Goal: Task Accomplishment & Management: Complete application form

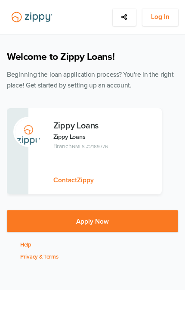
click at [162, 12] on span "Log In" at bounding box center [160, 17] width 19 height 11
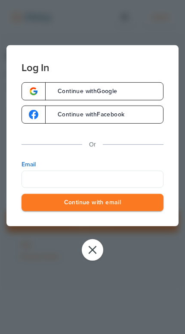
click at [133, 157] on div "Continue with Google Continue with Facebook Or Email Continue with email" at bounding box center [92, 154] width 172 height 144
click at [127, 177] on input "Email" at bounding box center [93, 178] width 142 height 17
type input "**********"
click at [93, 203] on button "Continue with email" at bounding box center [93, 202] width 142 height 18
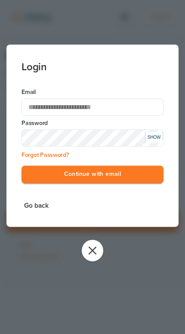
click at [143, 176] on button "Continue with email" at bounding box center [93, 174] width 142 height 18
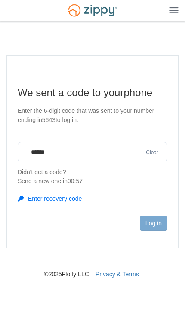
type input "******"
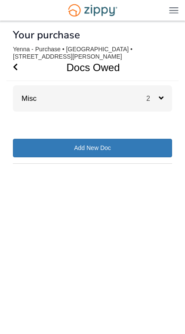
click at [143, 93] on div "Misc 2" at bounding box center [92, 98] width 159 height 26
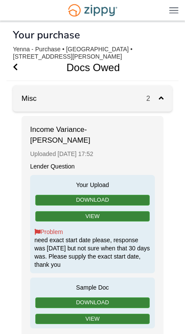
click at [132, 211] on link "View" at bounding box center [92, 216] width 115 height 11
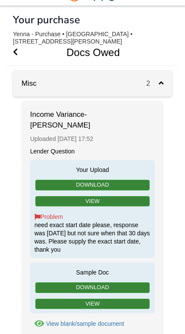
scroll to position [17, 0]
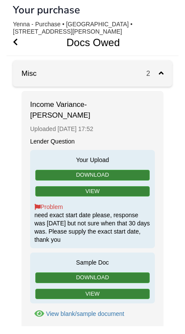
click at [133, 216] on div "Problem need exact start date please, response was [DATE] but not sure when tha…" at bounding box center [92, 231] width 116 height 41
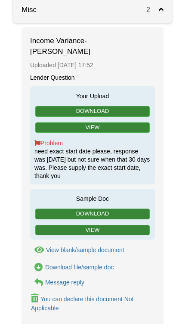
scroll to position [83, 0]
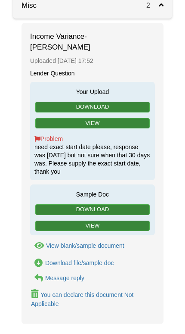
click at [140, 231] on link "View" at bounding box center [92, 236] width 115 height 11
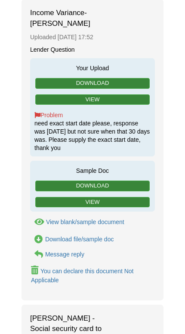
scroll to position [121, 0]
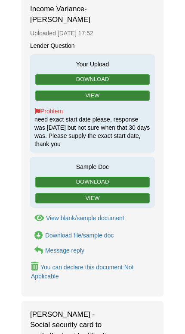
click at [78, 247] on div "Message reply" at bounding box center [64, 250] width 39 height 7
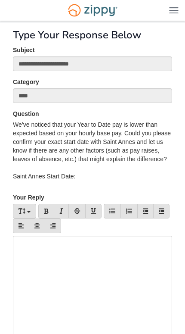
click at [123, 262] on div at bounding box center [92, 291] width 159 height 112
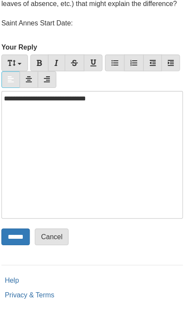
scroll to position [123, 0]
click at [20, 242] on input "******" at bounding box center [25, 249] width 25 height 15
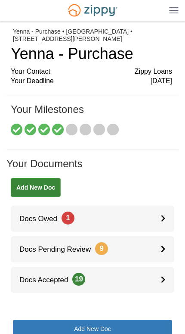
click at [145, 218] on link "Docs Owed 1" at bounding box center [93, 218] width 164 height 26
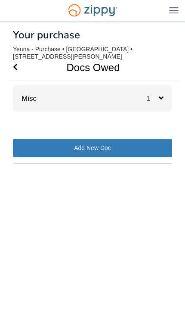
click at [159, 98] on icon at bounding box center [161, 98] width 5 height 8
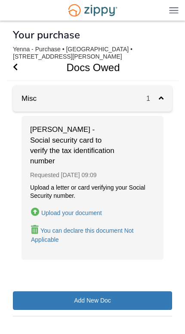
click at [92, 209] on div "Upload your document" at bounding box center [71, 212] width 61 height 7
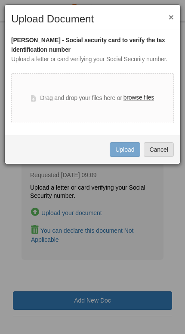
click at [146, 99] on label "browse files" at bounding box center [139, 97] width 31 height 9
click at [0, 0] on input "browse files" at bounding box center [0, 0] width 0 height 0
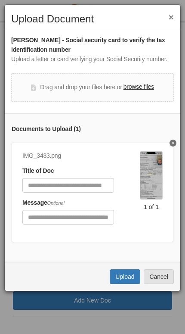
click at [155, 183] on img at bounding box center [151, 175] width 23 height 48
click at [161, 183] on img at bounding box center [151, 175] width 23 height 48
click at [173, 143] on icon "Delete undefined" at bounding box center [173, 142] width 2 height 3
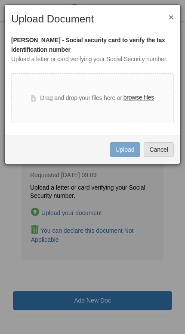
click at [144, 99] on label "browse files" at bounding box center [139, 97] width 31 height 9
click at [0, 0] on input "browse files" at bounding box center [0, 0] width 0 height 0
click at [146, 93] on label "browse files" at bounding box center [139, 97] width 31 height 9
click at [0, 0] on input "browse files" at bounding box center [0, 0] width 0 height 0
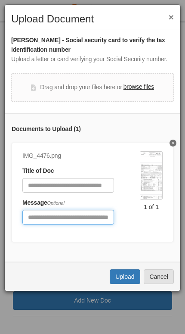
click at [98, 214] on input "Include any comments on this document" at bounding box center [68, 217] width 92 height 15
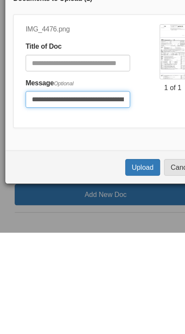
type input "**********"
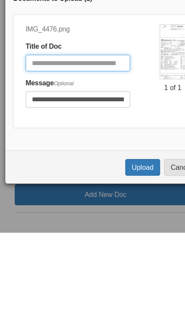
click at [80, 178] on input "Document Title" at bounding box center [68, 185] width 92 height 15
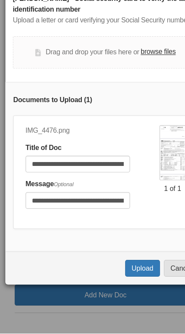
scroll to position [1, 0]
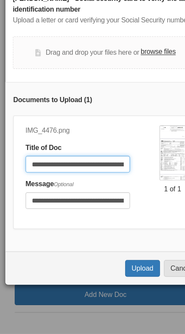
type input "**********"
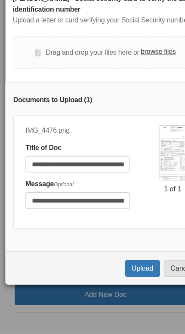
click at [118, 269] on button "Upload" at bounding box center [125, 276] width 30 height 15
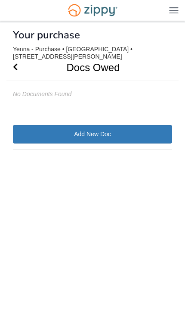
scroll to position [1, 0]
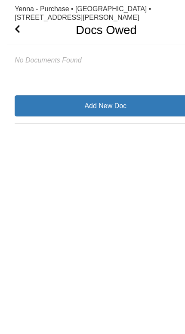
click at [18, 63] on icon "Go Back" at bounding box center [15, 67] width 5 height 8
